Goal: Find specific page/section: Find specific page/section

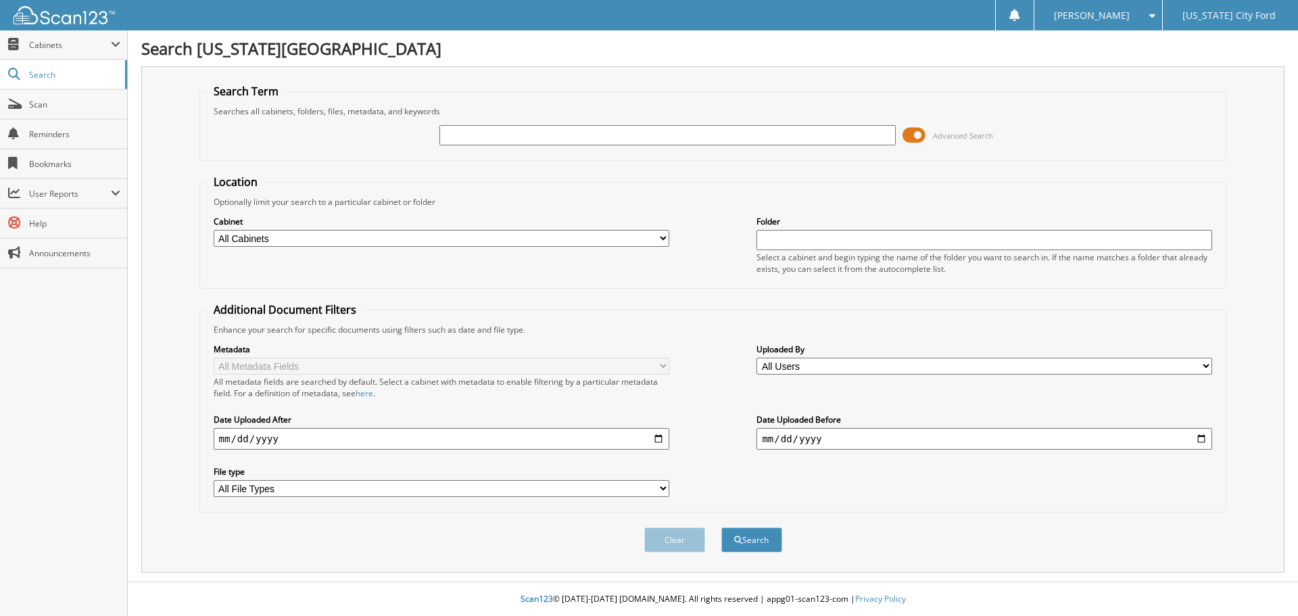
click at [633, 130] on input "text" at bounding box center [667, 135] width 456 height 20
type input "P1173"
click at [721, 527] on button "Search" at bounding box center [751, 539] width 61 height 25
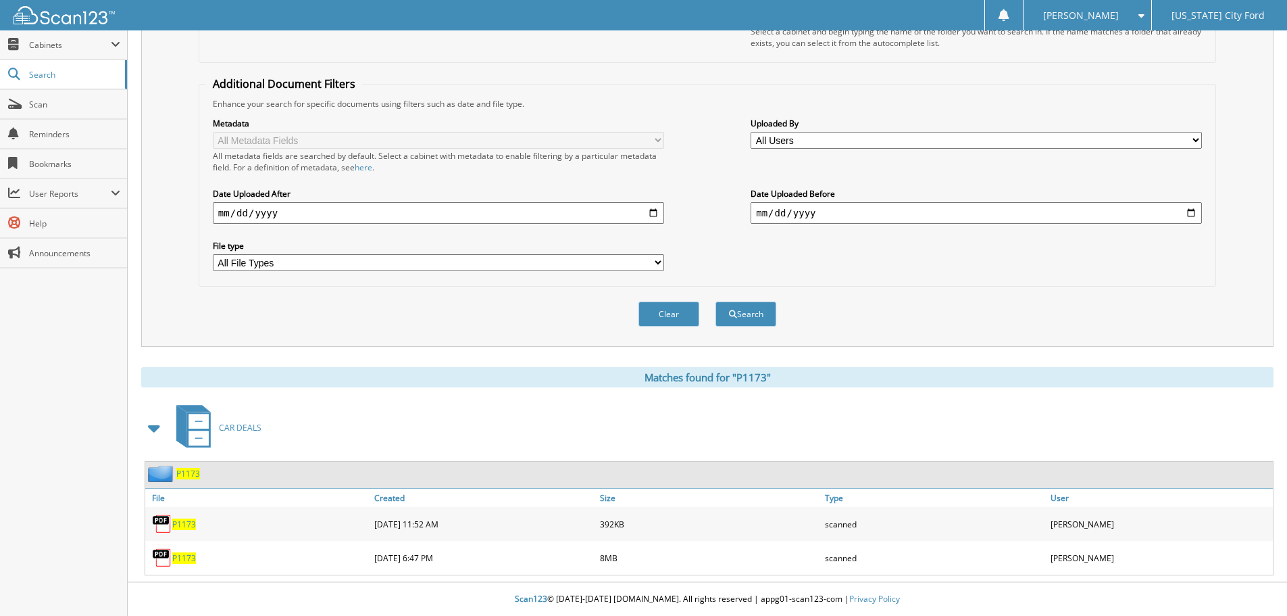
scroll to position [226, 0]
click at [187, 558] on span "P1173" at bounding box center [184, 557] width 24 height 11
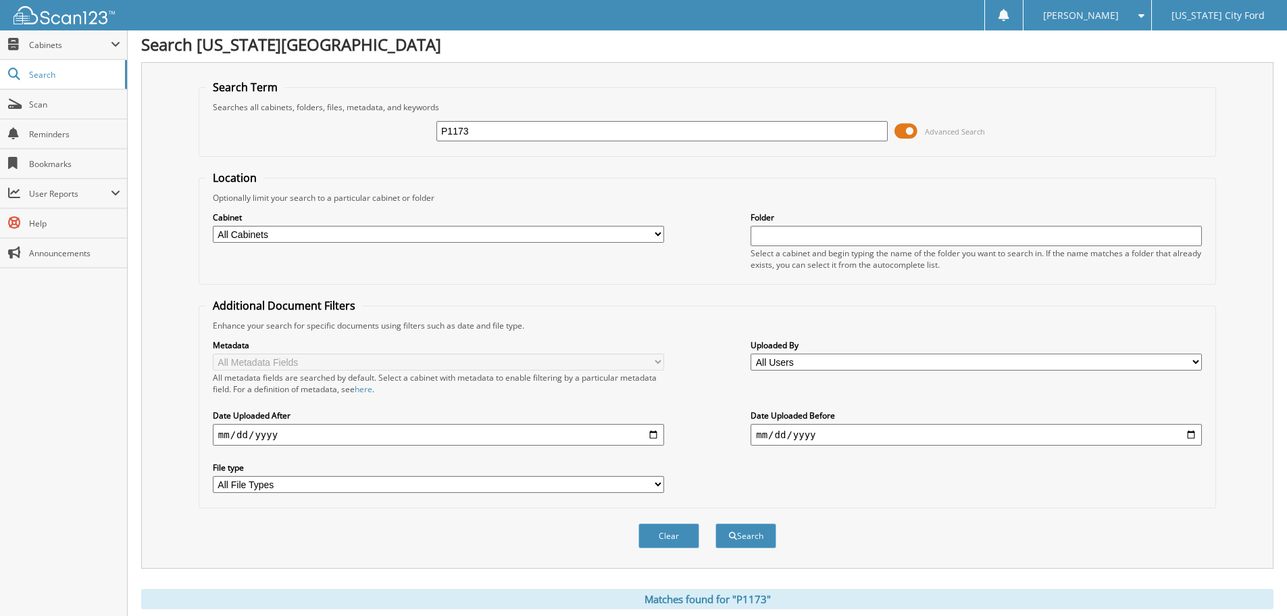
scroll to position [0, 0]
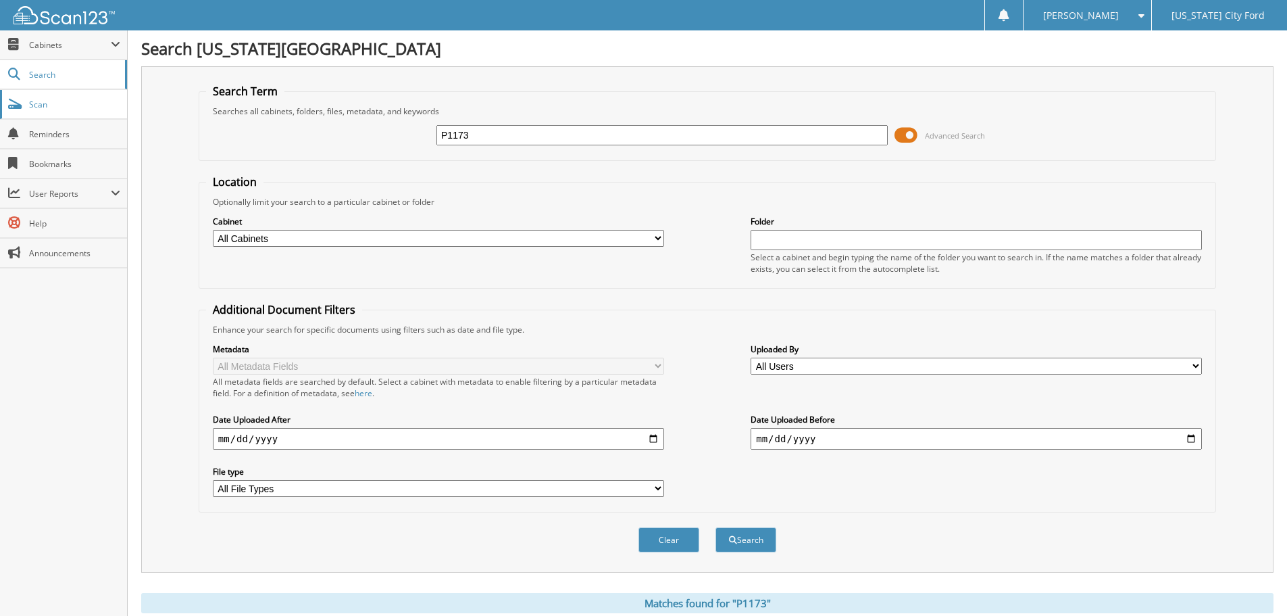
click at [33, 107] on span "Scan" at bounding box center [74, 104] width 91 height 11
